Goal: Navigation & Orientation: Find specific page/section

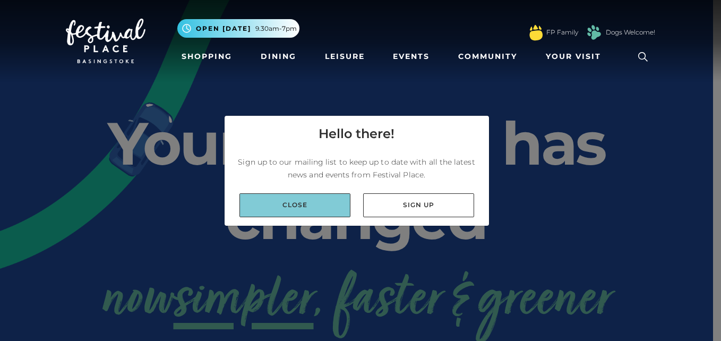
click at [302, 213] on link "Close" at bounding box center [295, 205] width 111 height 24
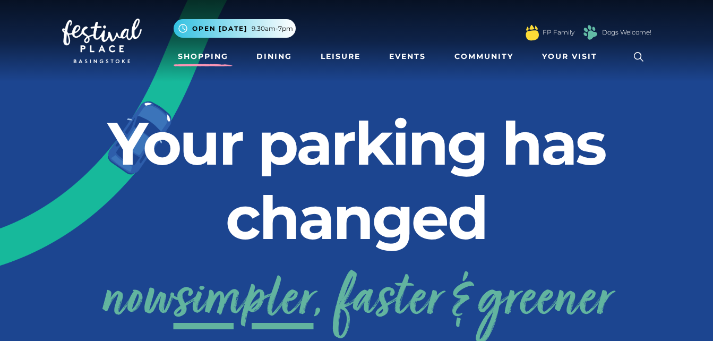
click at [211, 54] on link "Shopping" at bounding box center [203, 57] width 59 height 20
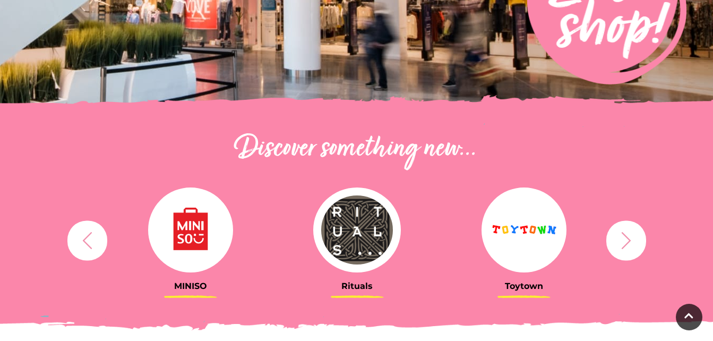
scroll to position [373, 0]
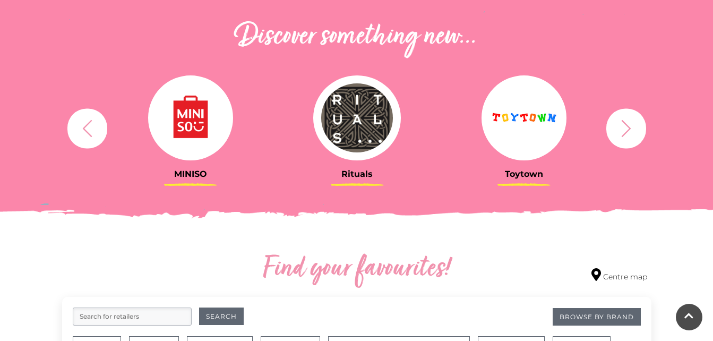
click at [631, 124] on icon "button" at bounding box center [627, 128] width 20 height 20
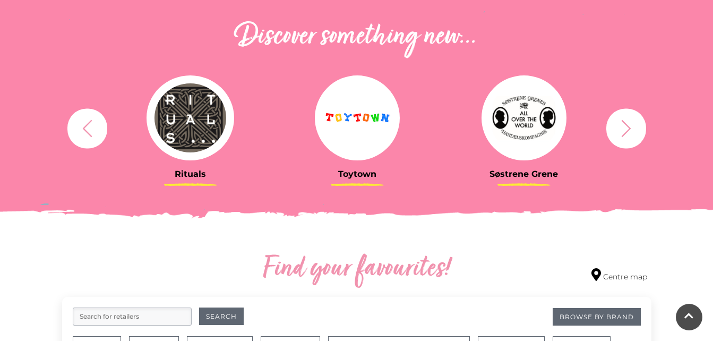
click at [631, 124] on icon "button" at bounding box center [627, 128] width 20 height 20
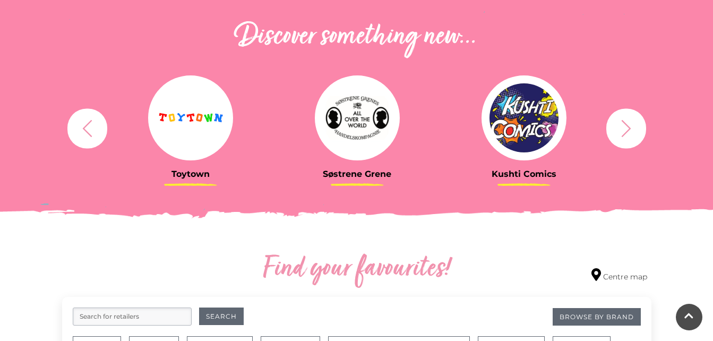
click at [631, 124] on icon "button" at bounding box center [627, 128] width 20 height 20
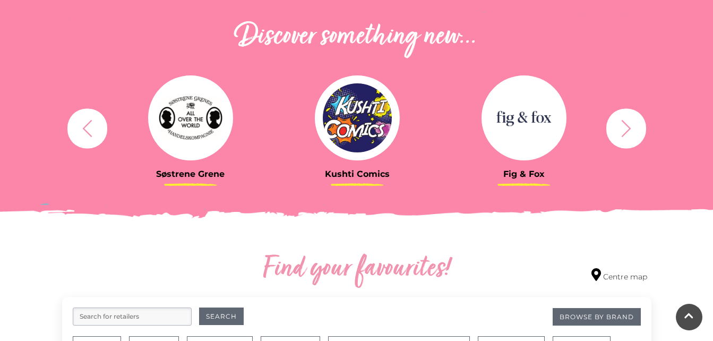
click at [631, 124] on icon "button" at bounding box center [627, 128] width 20 height 20
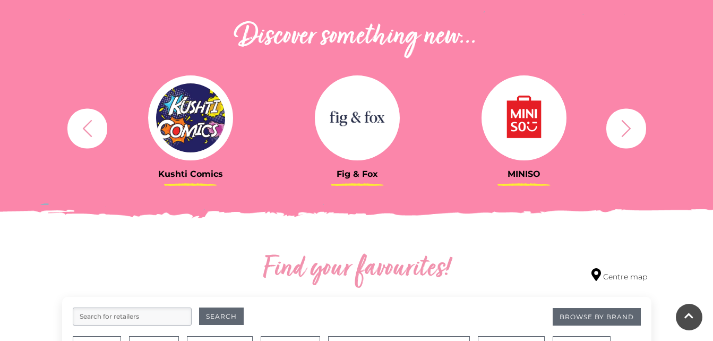
click at [631, 124] on icon "button" at bounding box center [627, 128] width 20 height 20
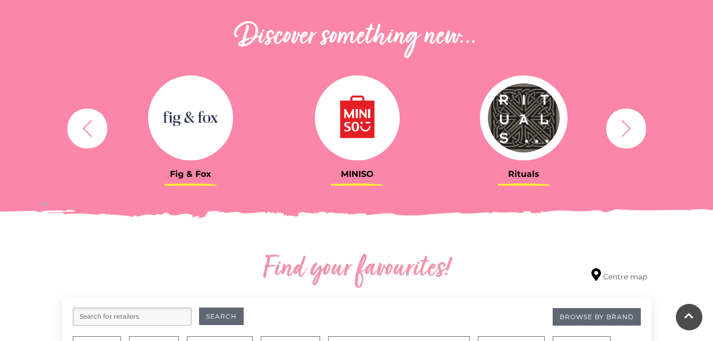
click at [631, 124] on icon "button" at bounding box center [627, 128] width 20 height 20
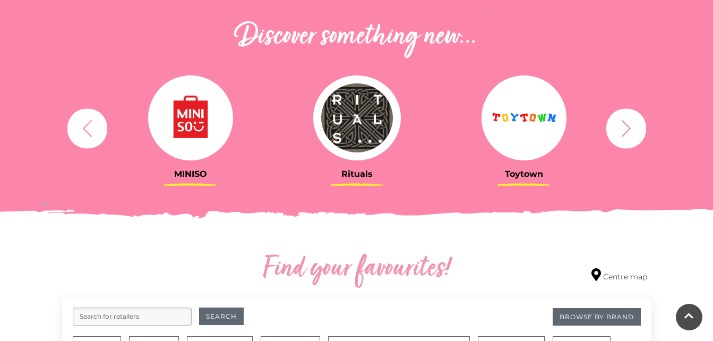
click at [631, 124] on icon "button" at bounding box center [627, 128] width 20 height 20
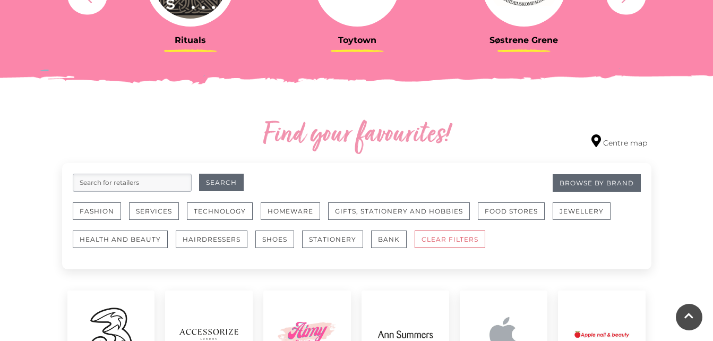
scroll to position [508, 0]
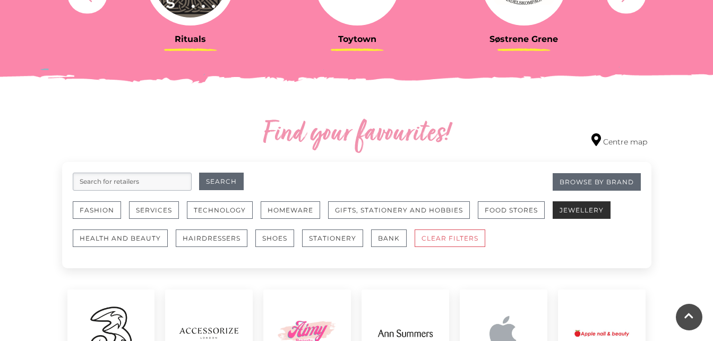
click at [574, 202] on button "Jewellery" at bounding box center [582, 210] width 58 height 18
